Goal: Book appointment/travel/reservation

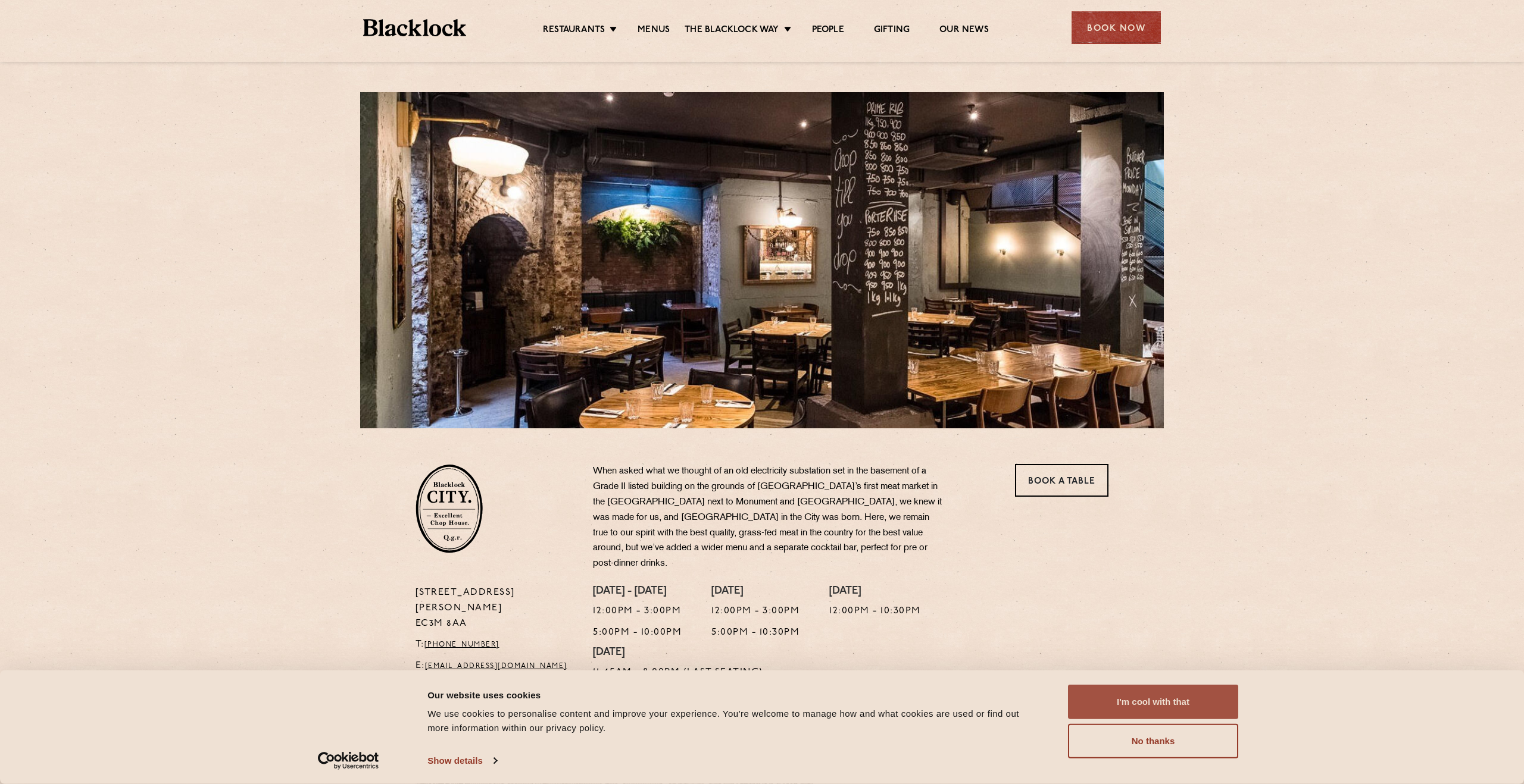
click at [1163, 697] on button "I'm cool with that" at bounding box center [1153, 702] width 170 height 35
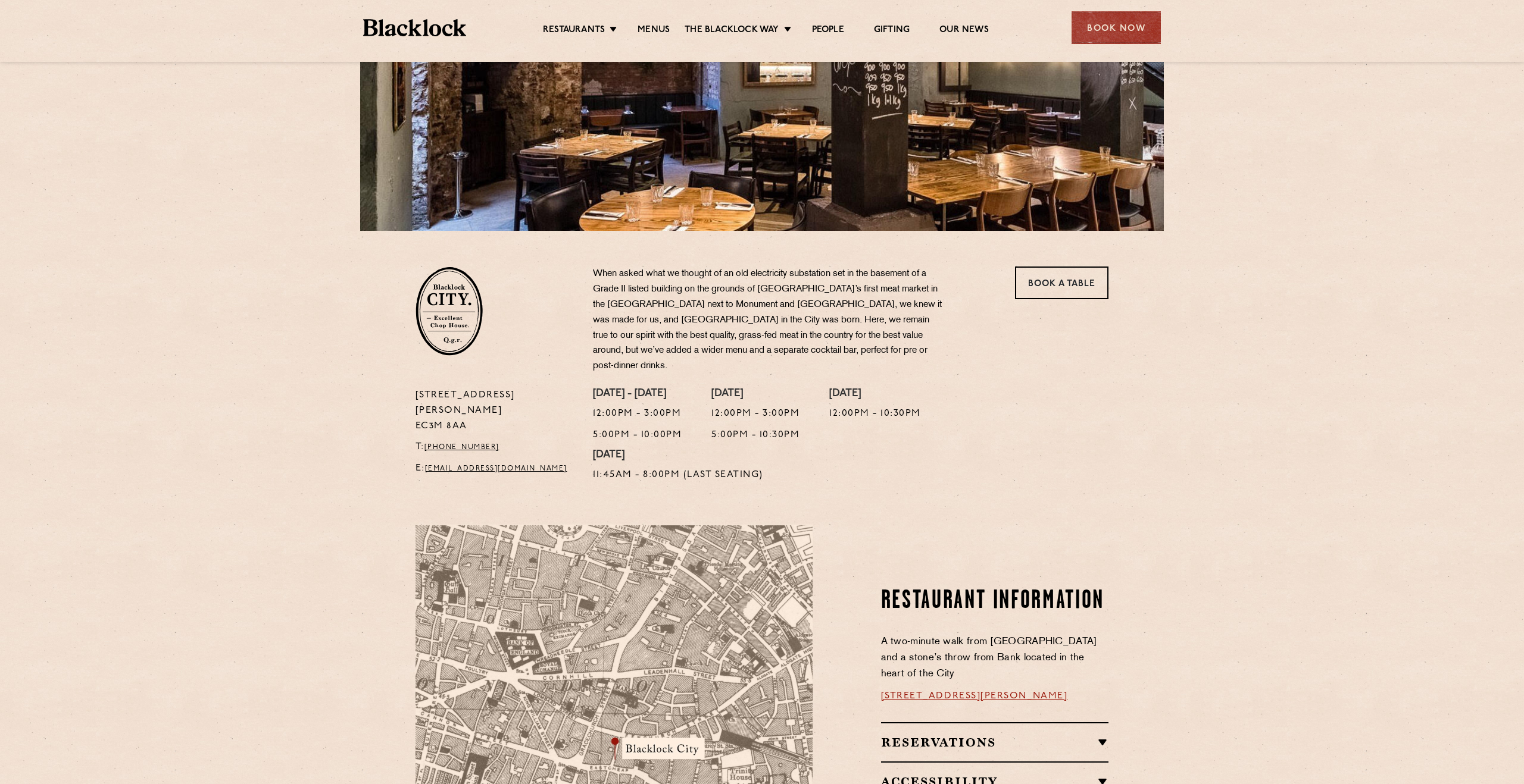
scroll to position [174, 0]
